Goal: Use online tool/utility: Utilize a website feature to perform a specific function

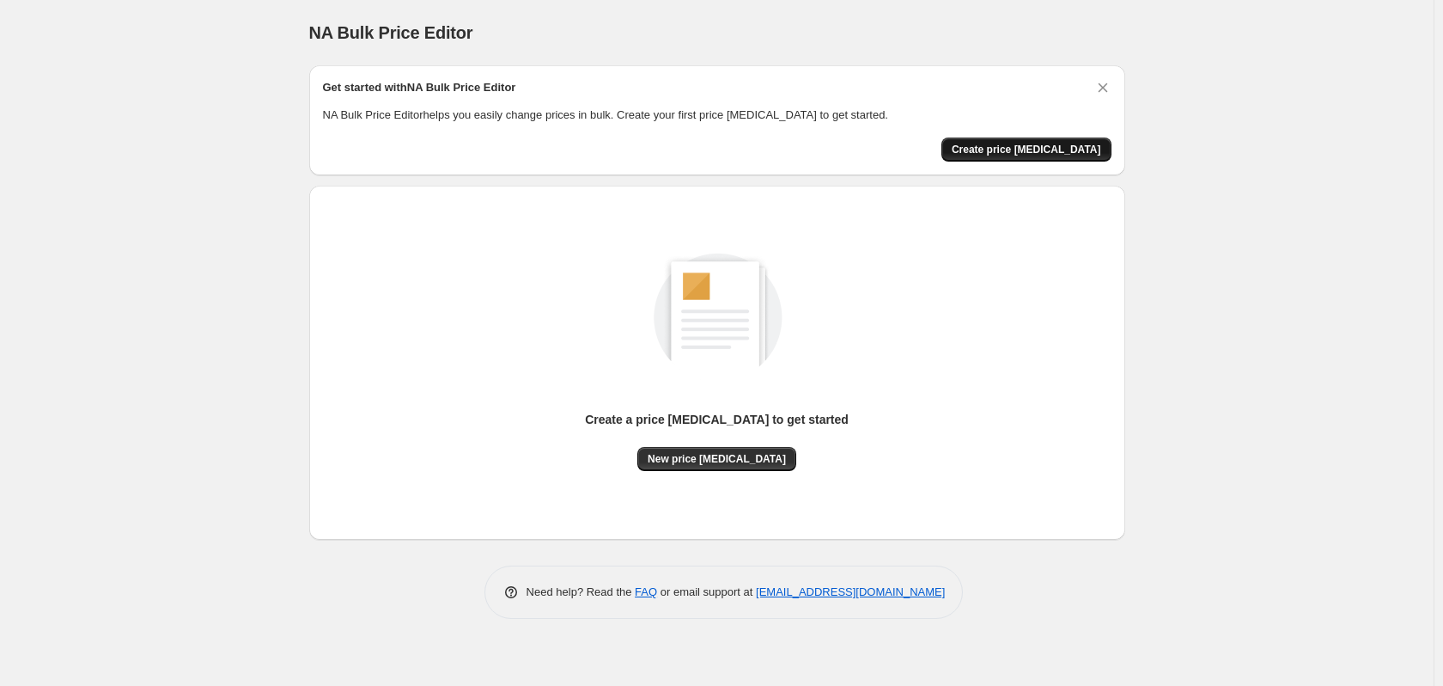
click at [1057, 145] on span "Create price [MEDICAL_DATA]" at bounding box center [1027, 150] width 150 height 14
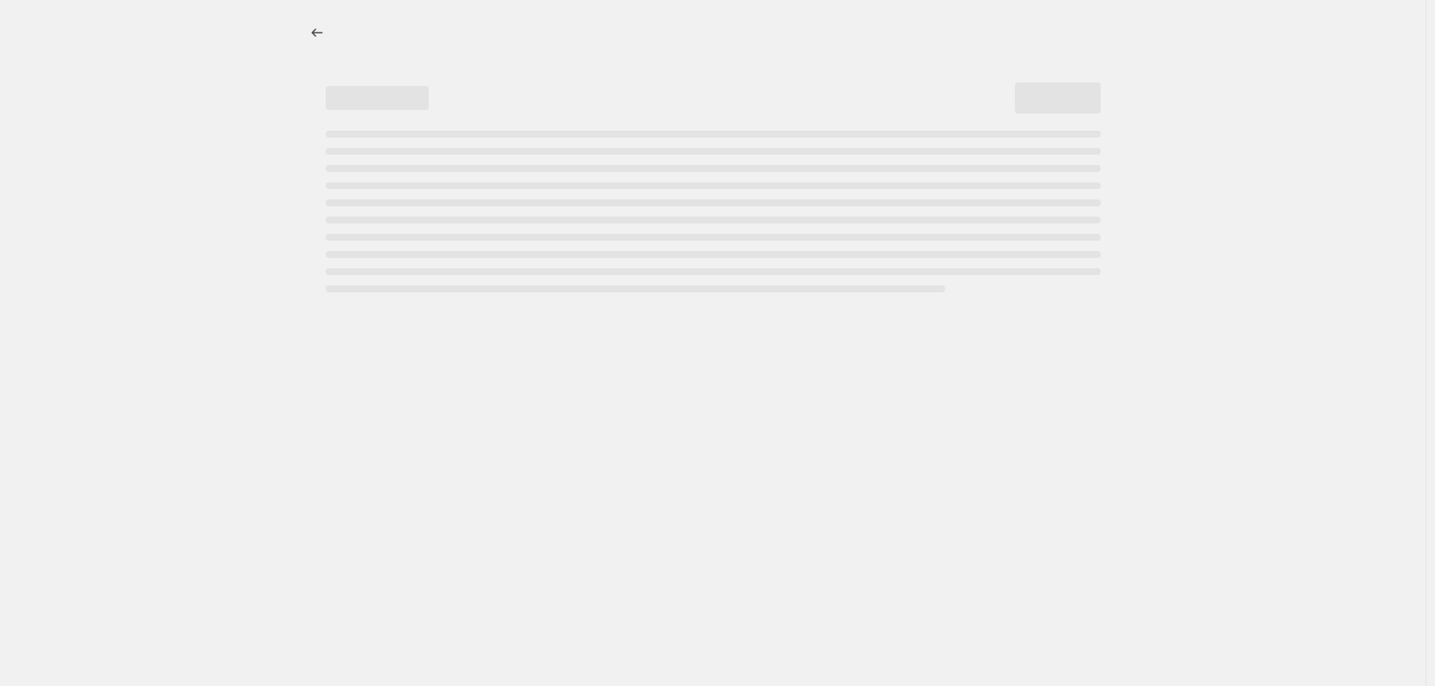
select select "percentage"
